Goal: Register for event/course

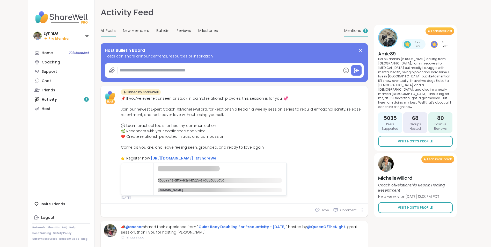
click at [353, 29] on span "Mentions" at bounding box center [352, 30] width 17 height 5
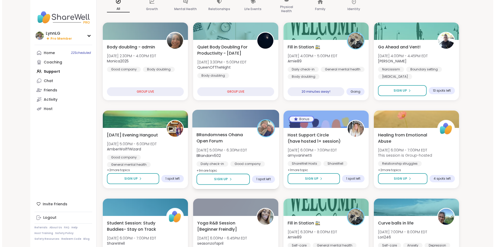
scroll to position [51, 0]
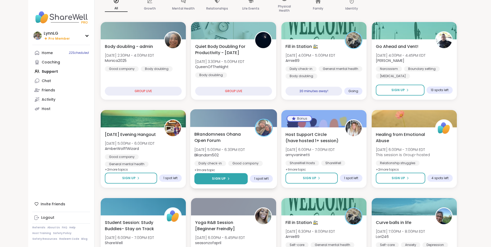
click at [233, 179] on button "Sign Up" at bounding box center [220, 178] width 53 height 11
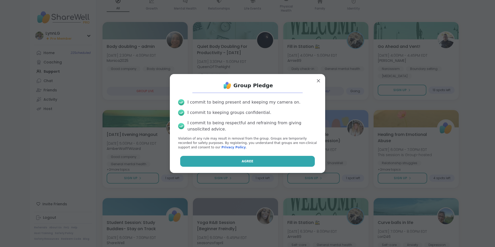
click at [236, 163] on button "Agree" at bounding box center [247, 161] width 135 height 11
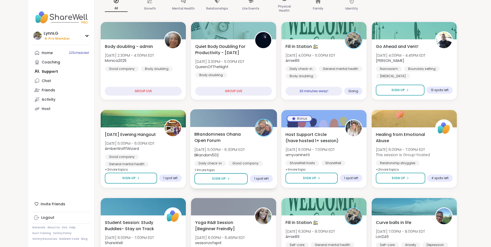
click at [230, 139] on span "BRandomness Ohana Open Forum" at bounding box center [221, 137] width 55 height 13
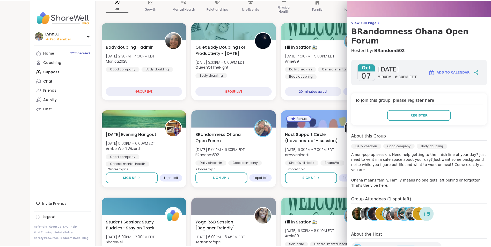
scroll to position [26, 0]
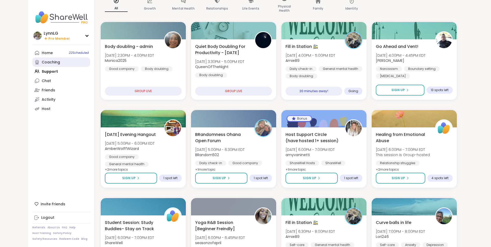
click at [65, 64] on link "Coaching" at bounding box center [61, 61] width 58 height 9
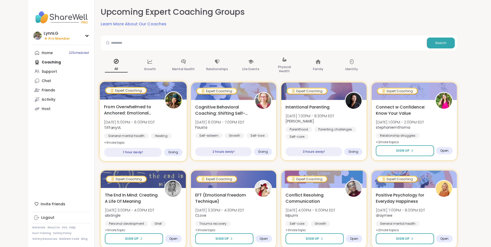
click at [171, 118] on div "From Overwhelmed to Anchored: Emotional Regulation [DATE] 5:00PM - 6:00PM EDT T…" at bounding box center [143, 125] width 78 height 42
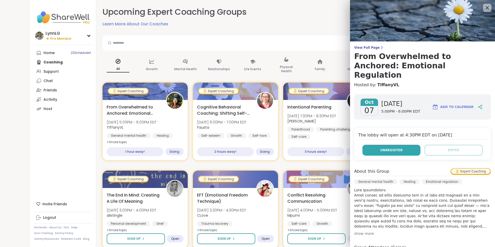
click at [399, 145] on button "Unregister" at bounding box center [391, 150] width 58 height 11
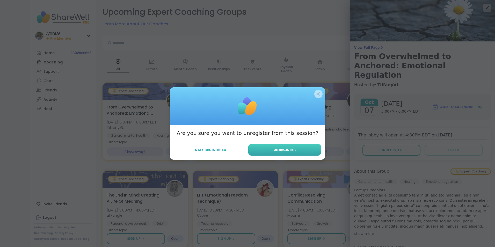
click at [292, 151] on button "Unregister" at bounding box center [284, 150] width 73 height 12
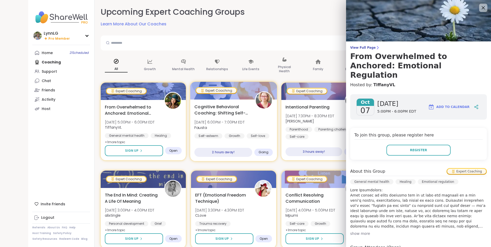
click at [262, 120] on div "Cognitive Behavioral Coaching: Shifting Self-Talk [DATE] 6:00PM - 7:00PM EDT [P…" at bounding box center [233, 121] width 78 height 35
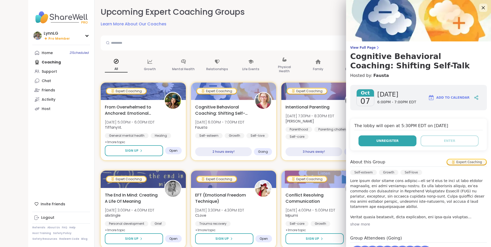
click at [392, 140] on span "Unregister" at bounding box center [387, 140] width 22 height 5
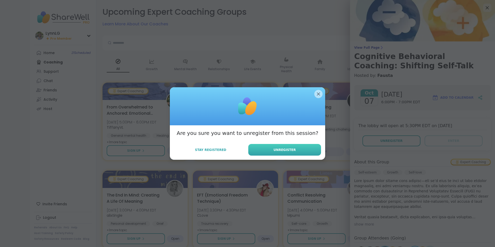
click at [285, 150] on span "Unregister" at bounding box center [285, 150] width 22 height 5
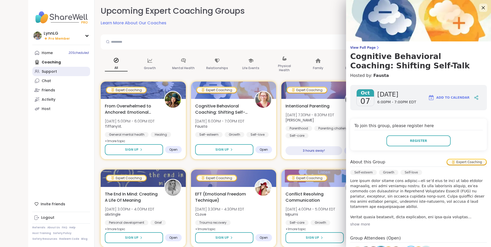
scroll to position [1, 0]
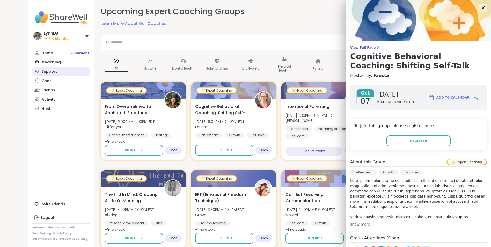
click at [43, 70] on div "Support" at bounding box center [49, 71] width 15 height 5
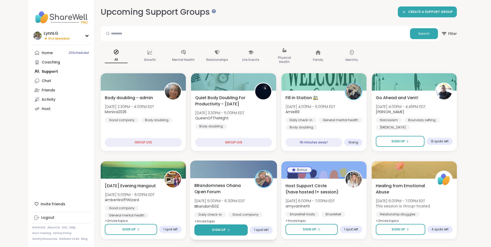
click at [221, 226] on button "Sign Up" at bounding box center [220, 229] width 53 height 11
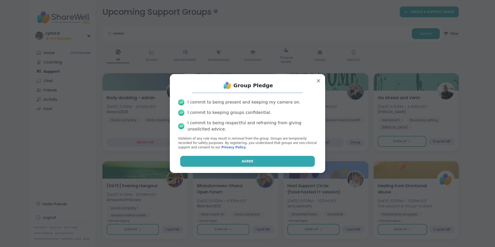
click at [235, 158] on button "Agree" at bounding box center [247, 161] width 135 height 11
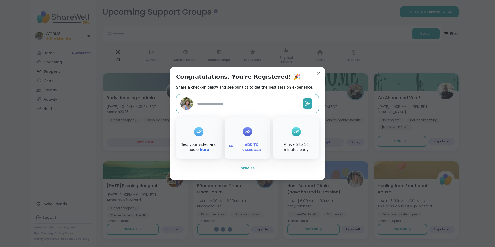
type textarea "*"
drag, startPoint x: 243, startPoint y: 169, endPoint x: 246, endPoint y: 169, distance: 3.4
click at [243, 169] on span "Dismiss" at bounding box center [247, 168] width 14 height 4
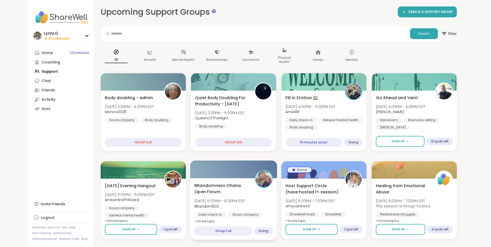
click at [267, 199] on div "BRandomness Ohana Open Forum [DATE] 5:00PM - 6:30PM EDT BRandom502 Daily check-…" at bounding box center [233, 203] width 78 height 42
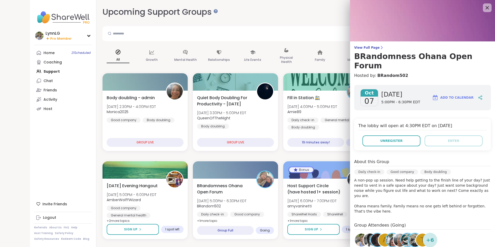
click at [484, 6] on icon at bounding box center [487, 7] width 6 height 6
